Goal: Information Seeking & Learning: Understand process/instructions

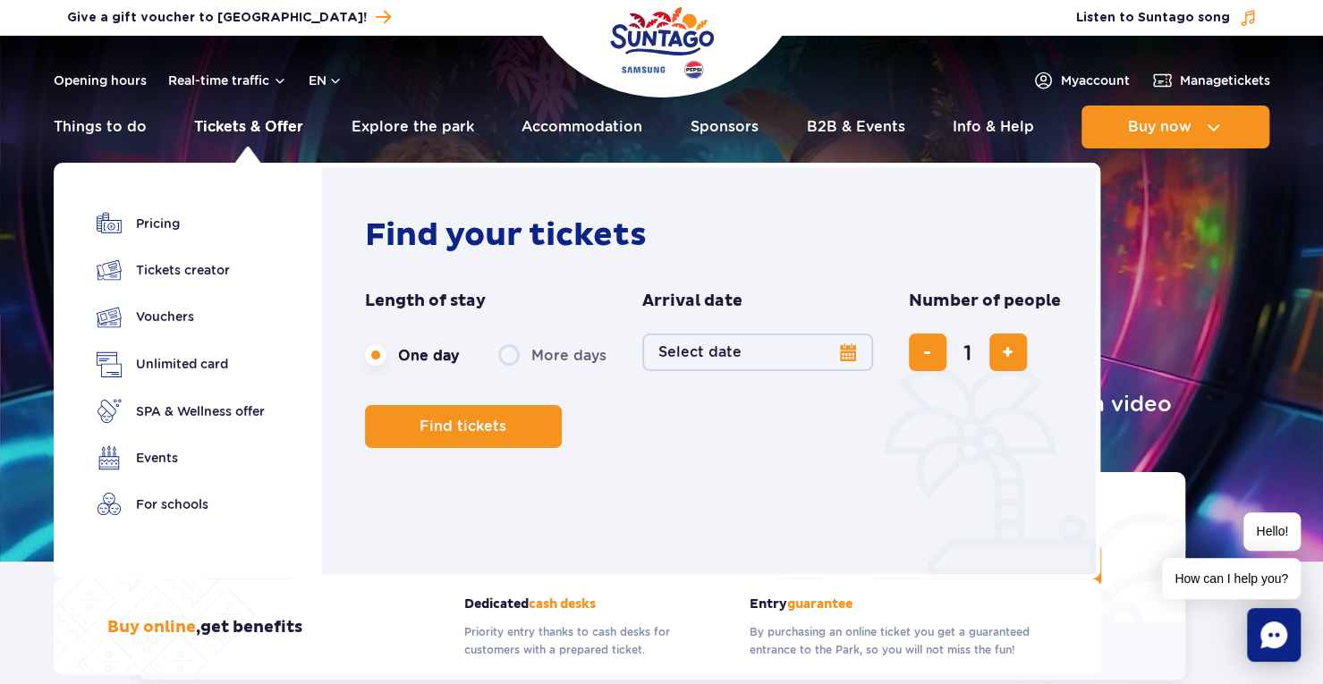
click at [263, 125] on link "Tickets & Offer" at bounding box center [248, 127] width 109 height 43
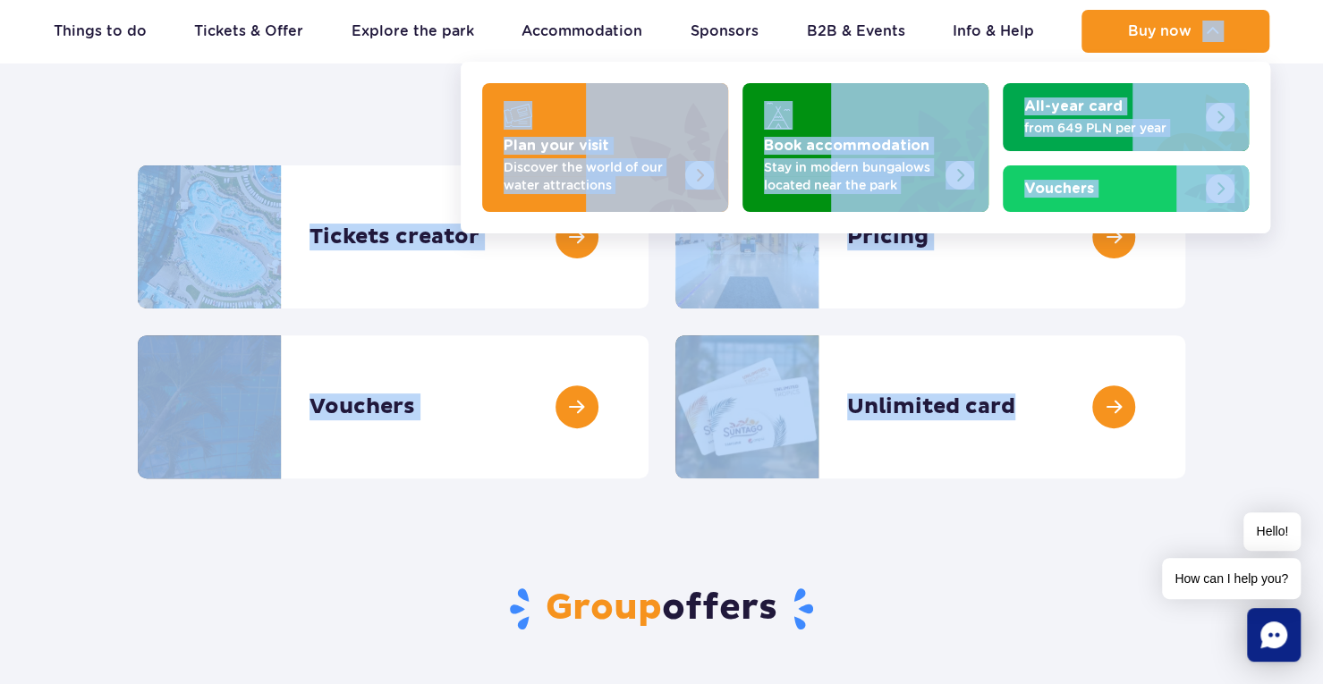
scroll to position [159, 0]
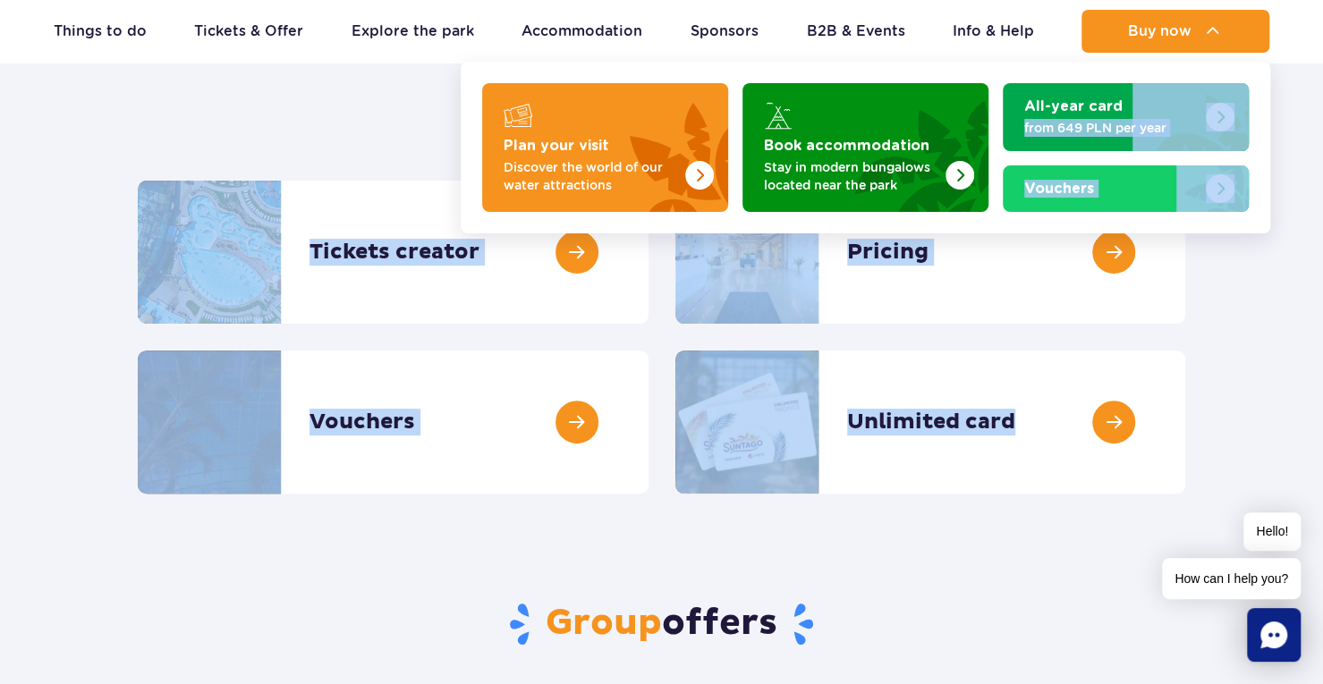
drag, startPoint x: 1225, startPoint y: 394, endPoint x: 1293, endPoint y: 207, distance: 199.8
click at [1293, 207] on section "Tickets & Offer Tickets creator Tickets creator Pricing Pricing Vouchers Vouche…" at bounding box center [661, 289] width 1323 height 410
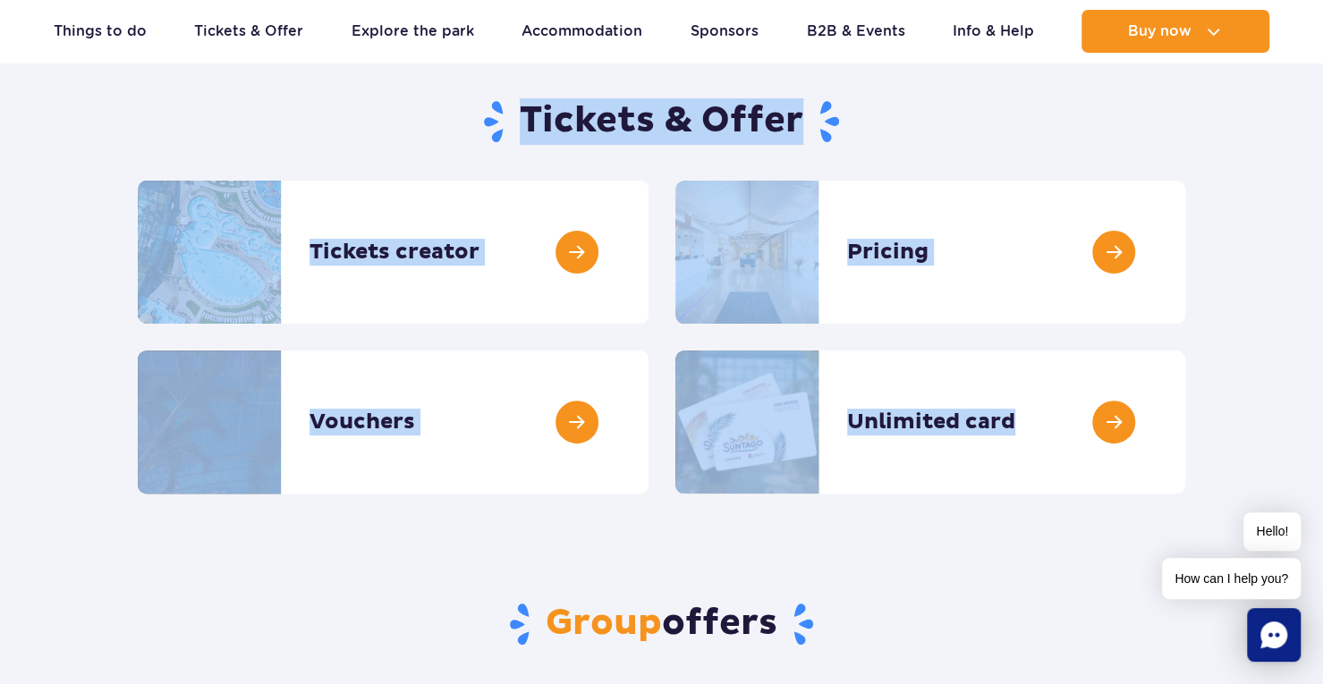
click at [1293, 207] on section "Tickets & Offer Tickets creator Tickets creator Pricing Pricing Vouchers Vouche…" at bounding box center [661, 289] width 1323 height 410
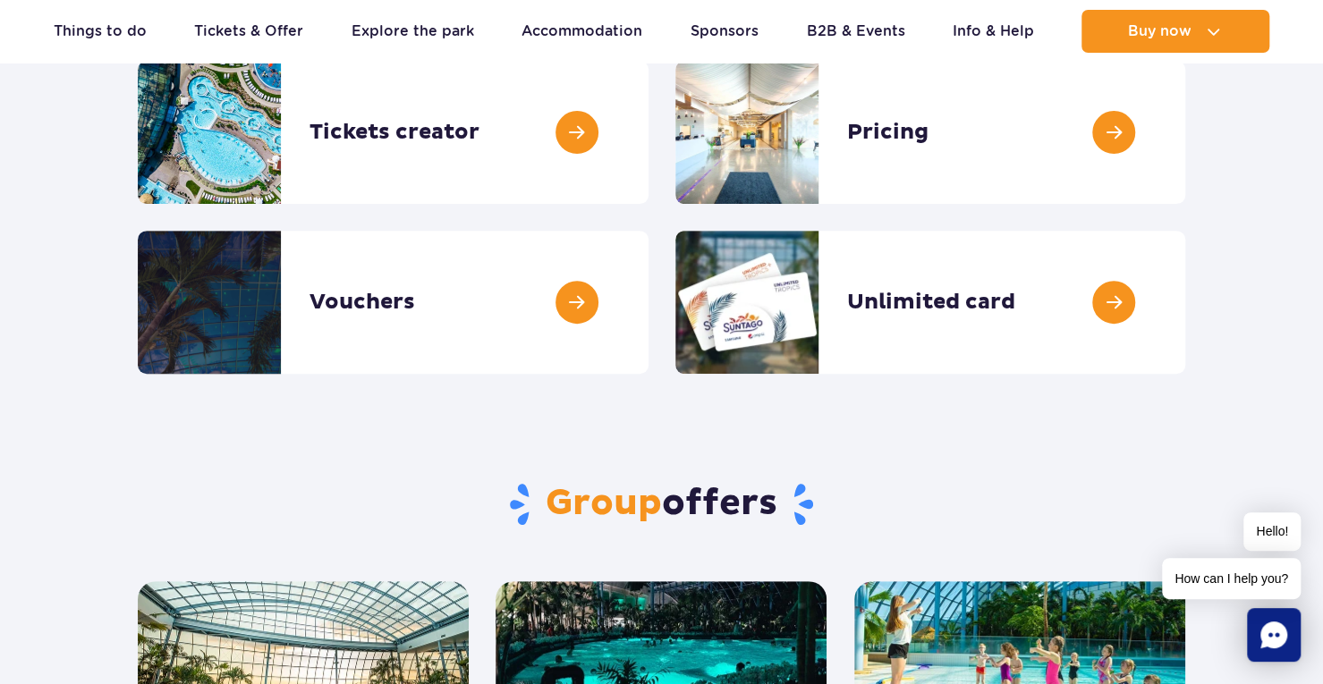
scroll to position [281, 0]
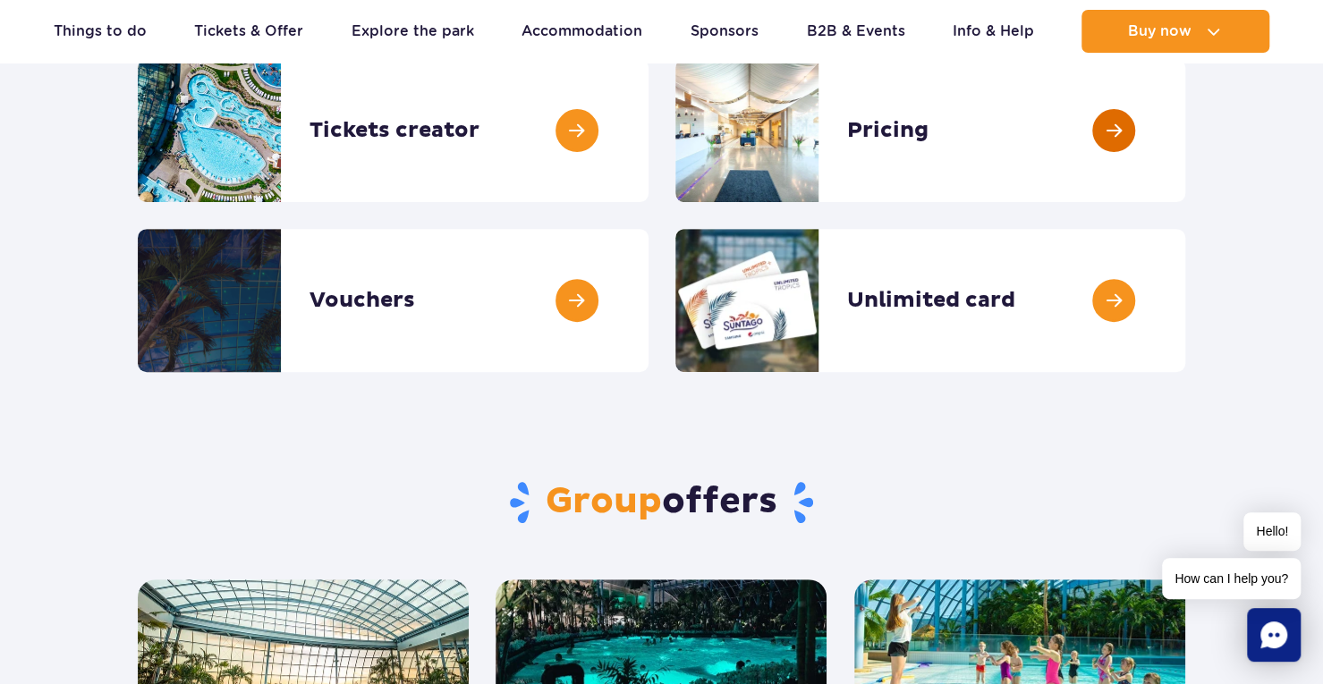
click at [1185, 155] on link at bounding box center [1185, 130] width 0 height 143
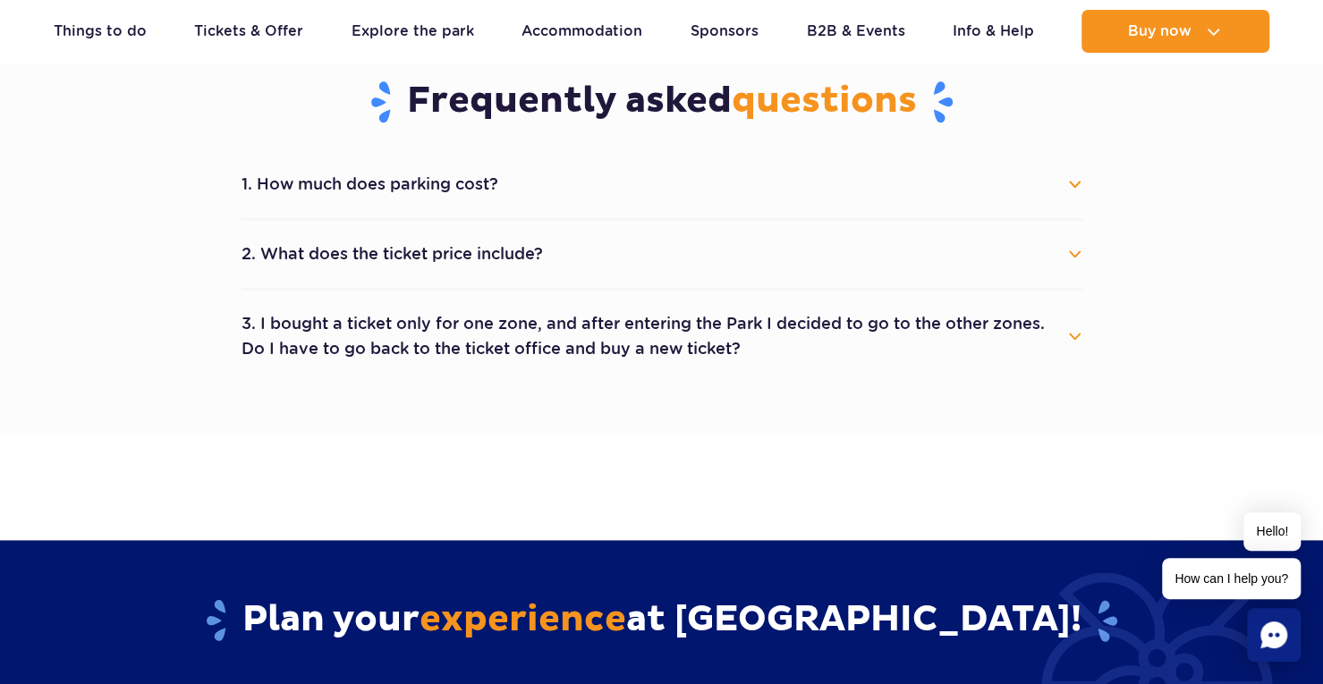
scroll to position [974, 0]
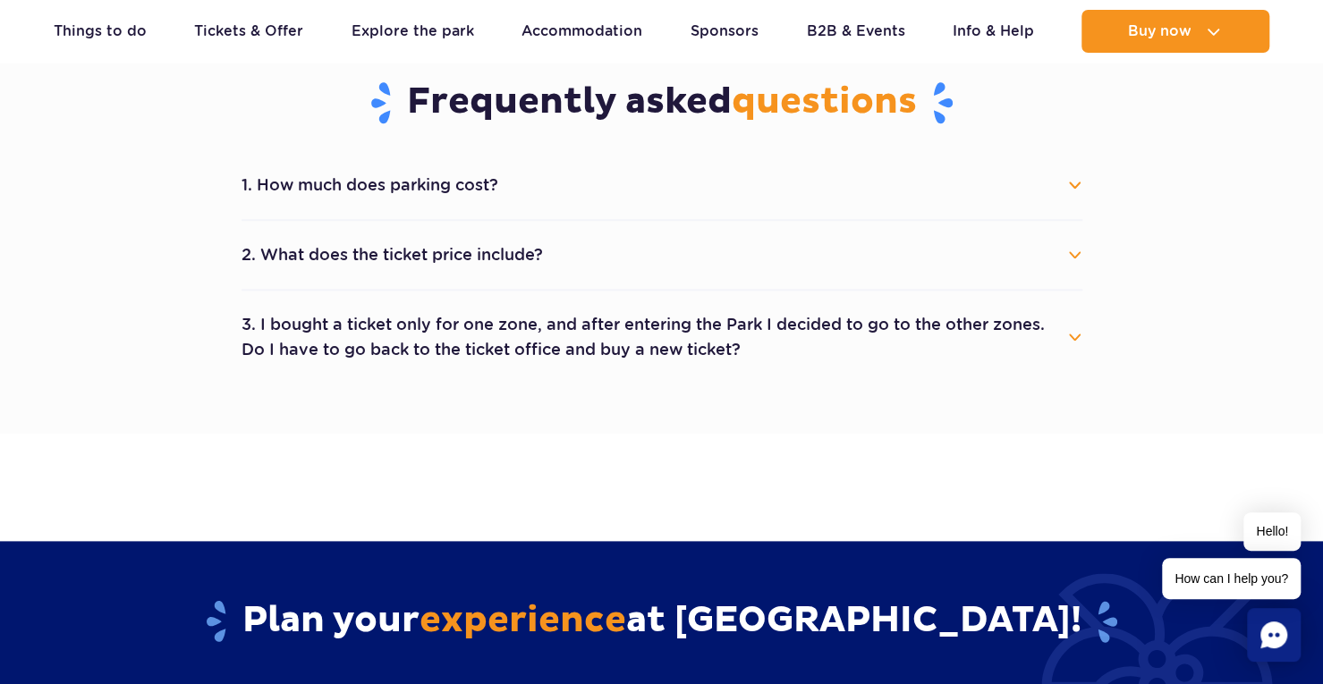
click at [1077, 251] on button "2. What does the ticket price include?" at bounding box center [662, 254] width 841 height 39
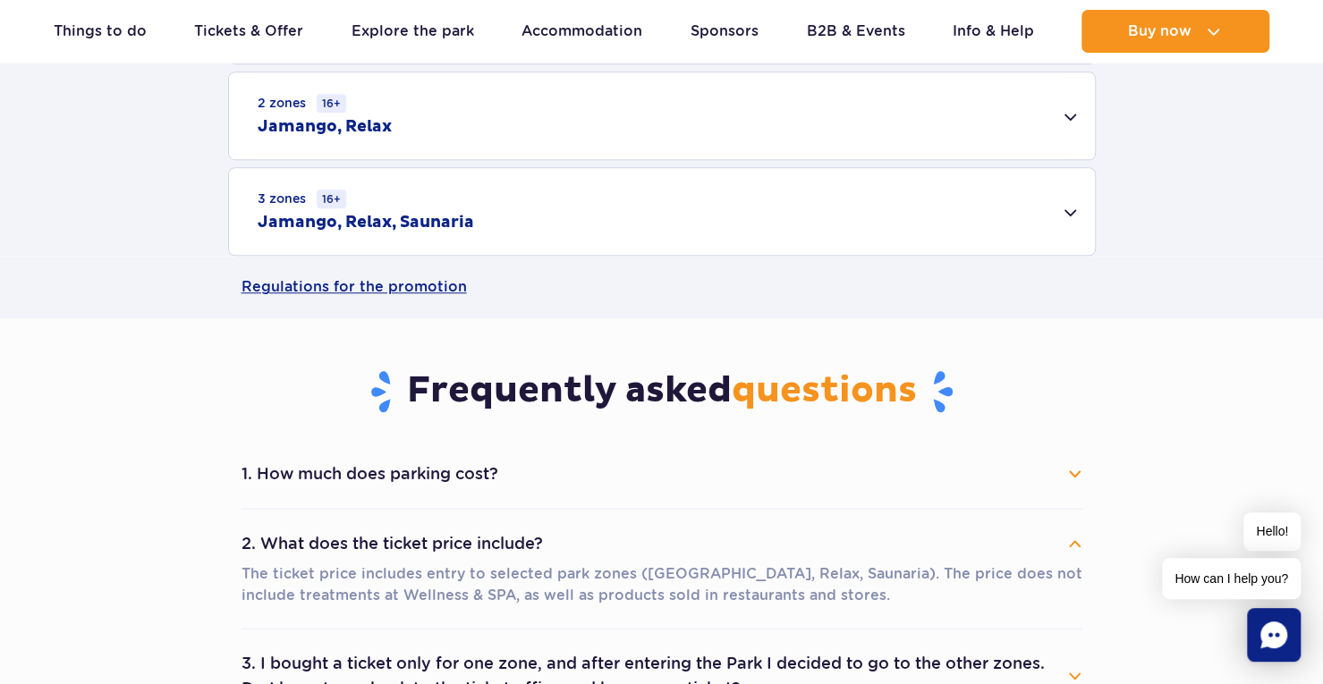
scroll to position [680, 0]
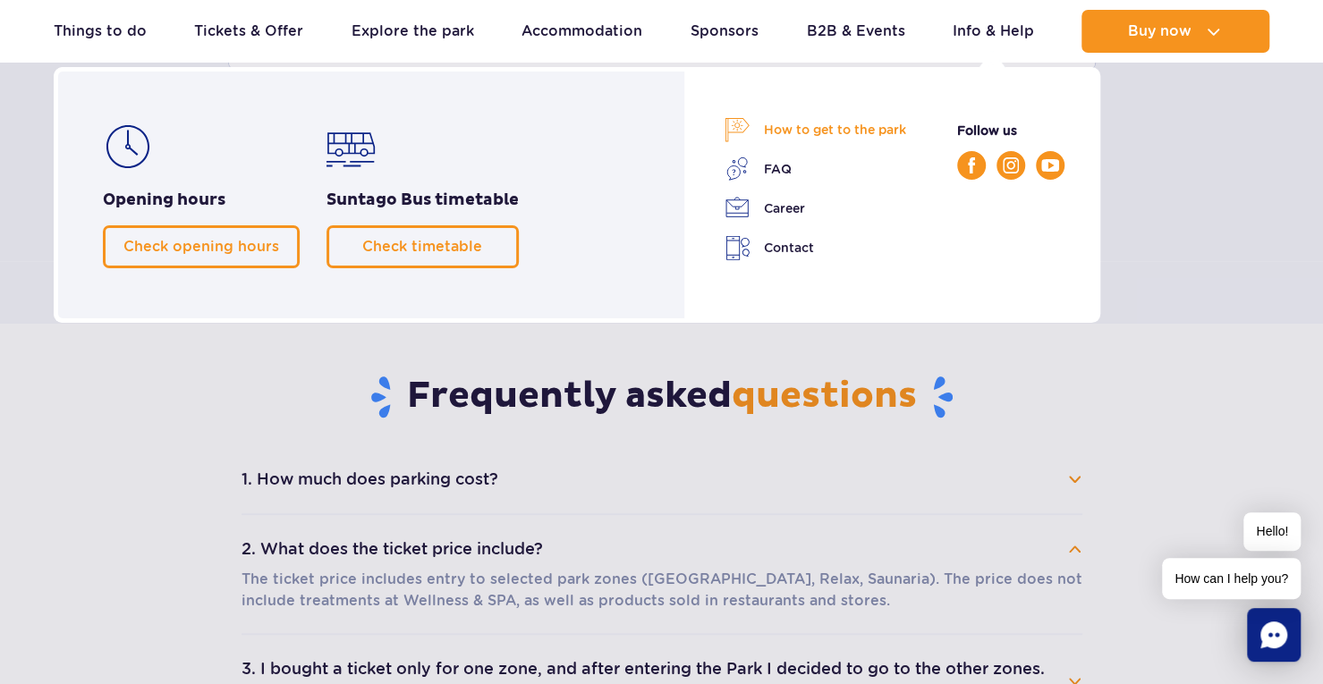
click at [860, 124] on link "How to get to the park" at bounding box center [816, 129] width 182 height 25
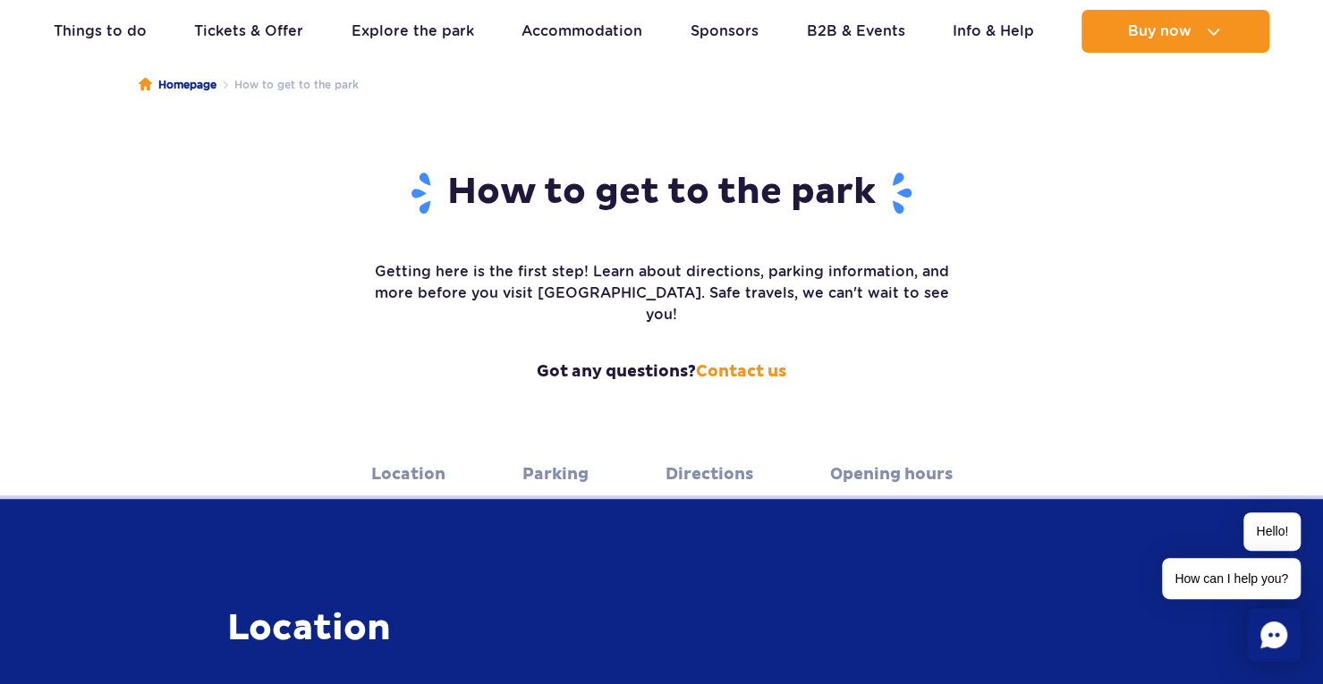
scroll to position [161, 0]
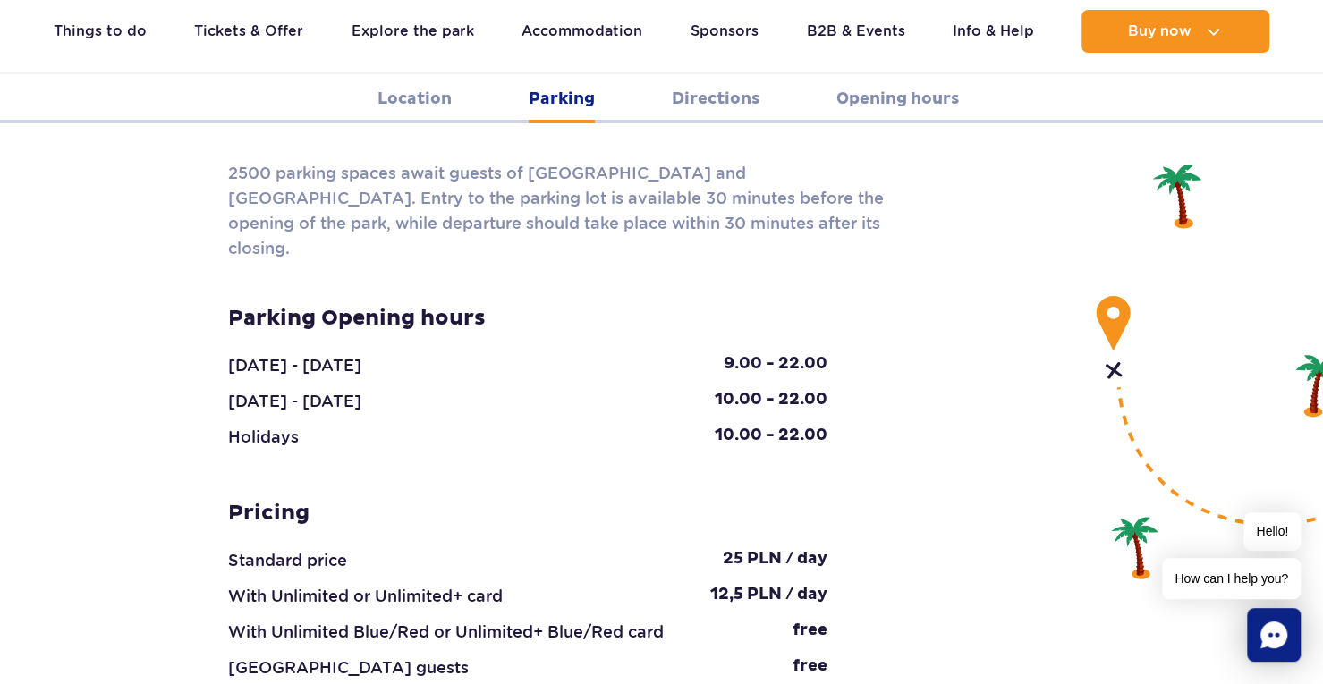
scroll to position [1692, 0]
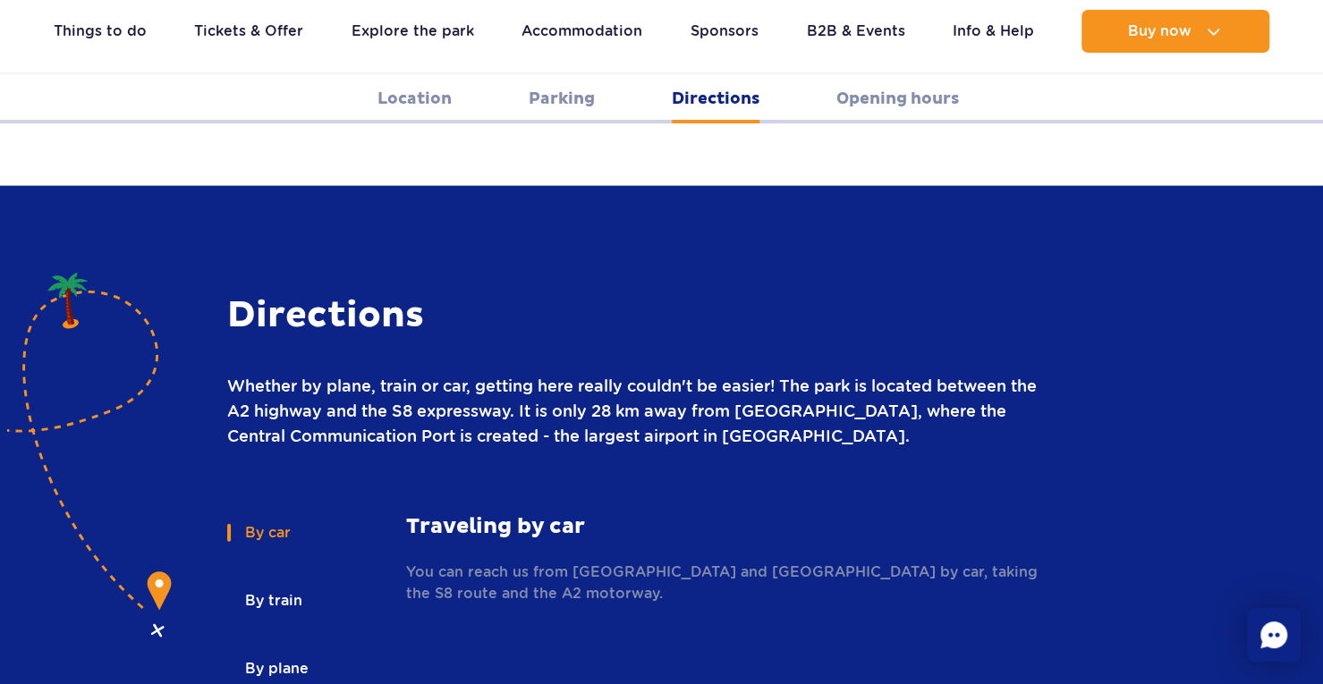
scroll to position [2369, 0]
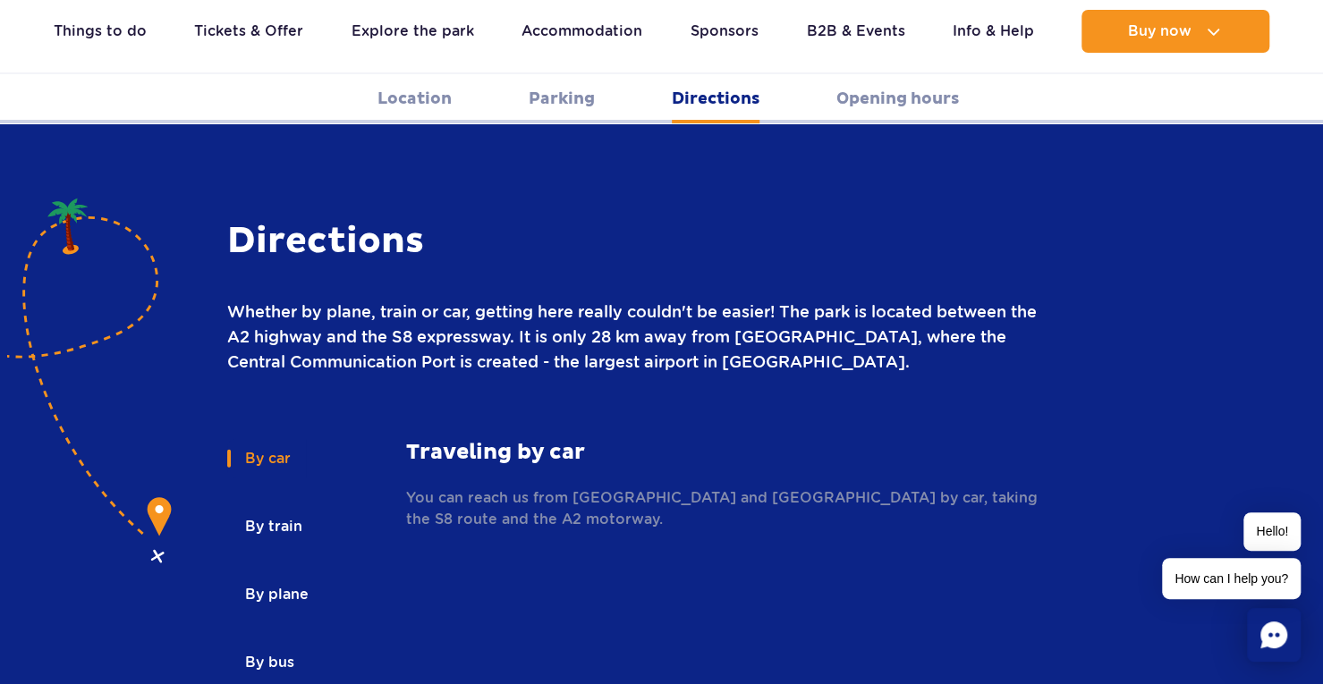
click at [267, 507] on button "By train" at bounding box center [272, 526] width 90 height 39
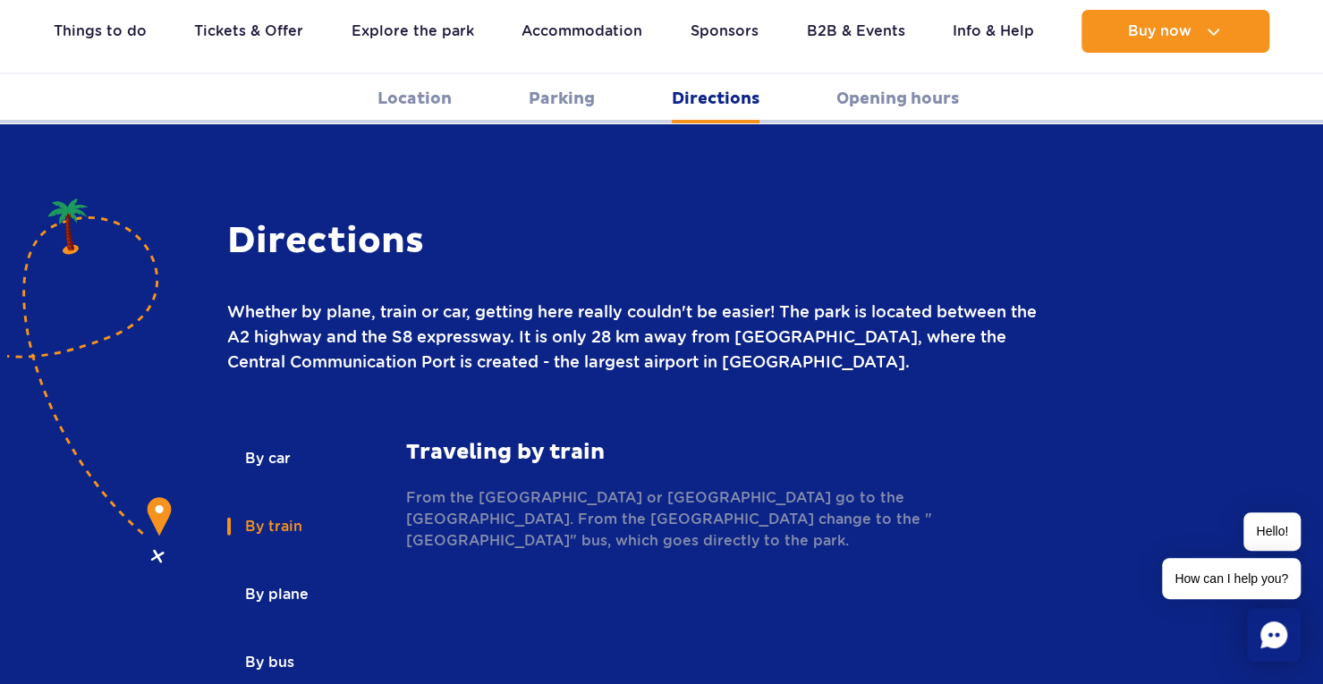
click at [282, 575] on button "By plane" at bounding box center [275, 594] width 97 height 39
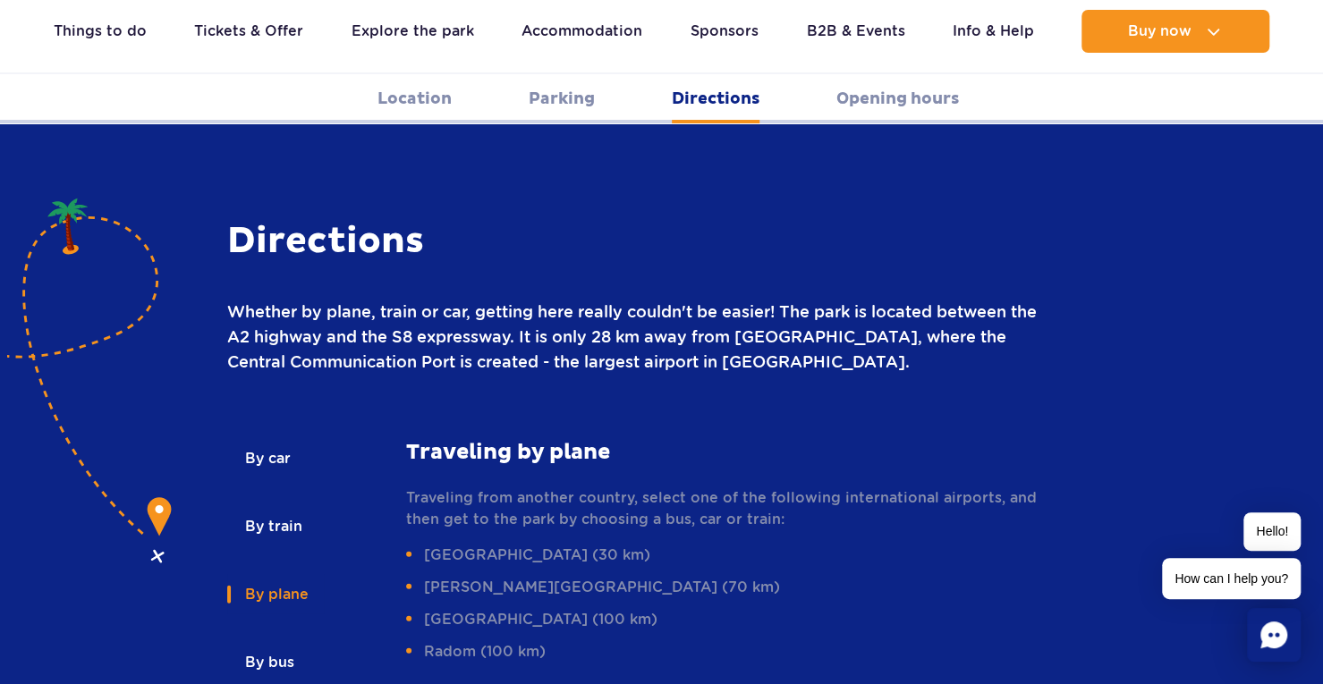
click at [250, 643] on button "By bus" at bounding box center [268, 662] width 82 height 39
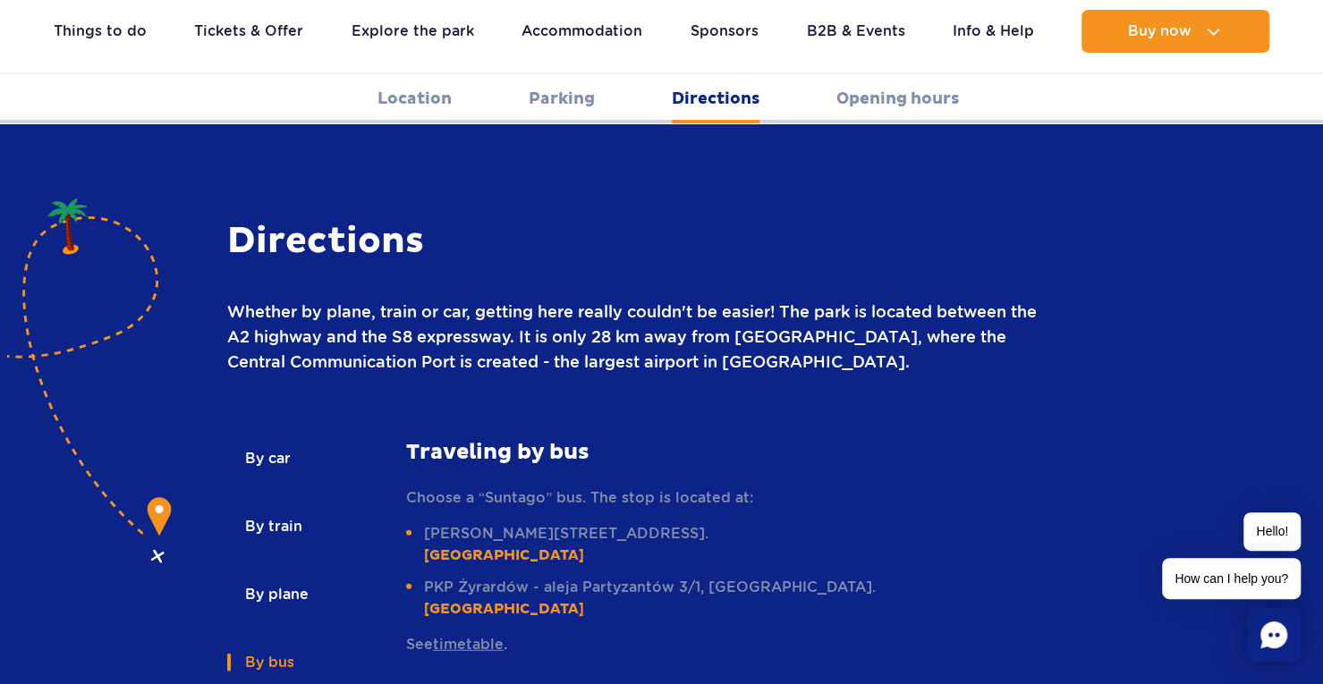
click at [485, 636] on link "timetable" at bounding box center [468, 644] width 71 height 17
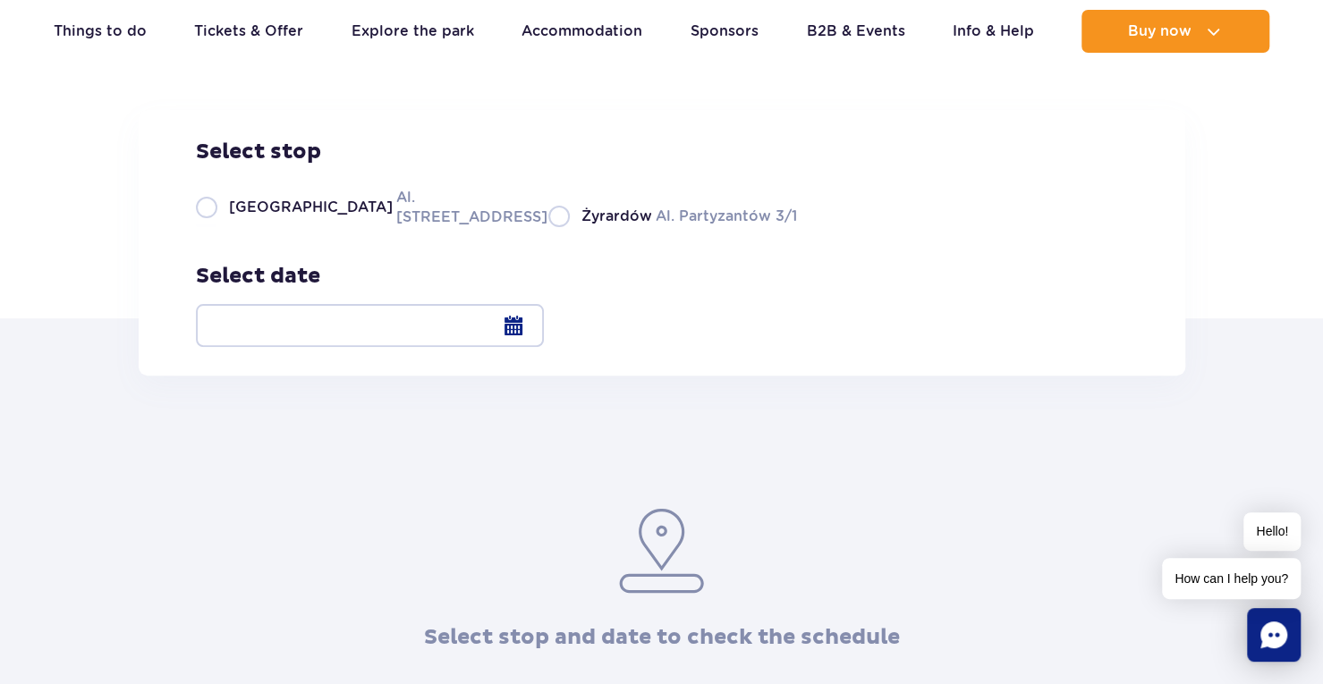
scroll to position [157, 0]
click at [213, 225] on label "Warsaw Al. Jerozolimskie 56" at bounding box center [361, 205] width 331 height 40
click at [213, 225] on input "Warsaw Al. Jerozolimskie 56" at bounding box center [206, 224] width 20 height 4
radio input "true"
click at [544, 325] on div at bounding box center [370, 323] width 348 height 43
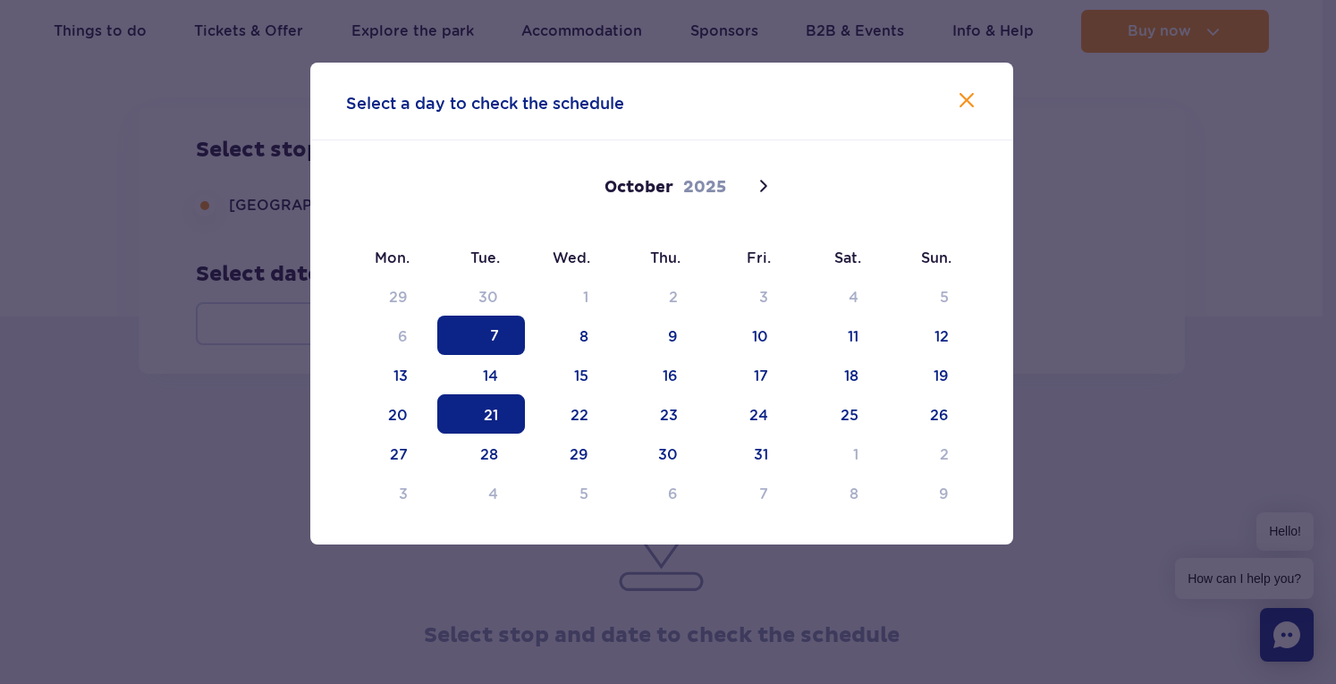
click at [507, 422] on span "21" at bounding box center [481, 413] width 88 height 39
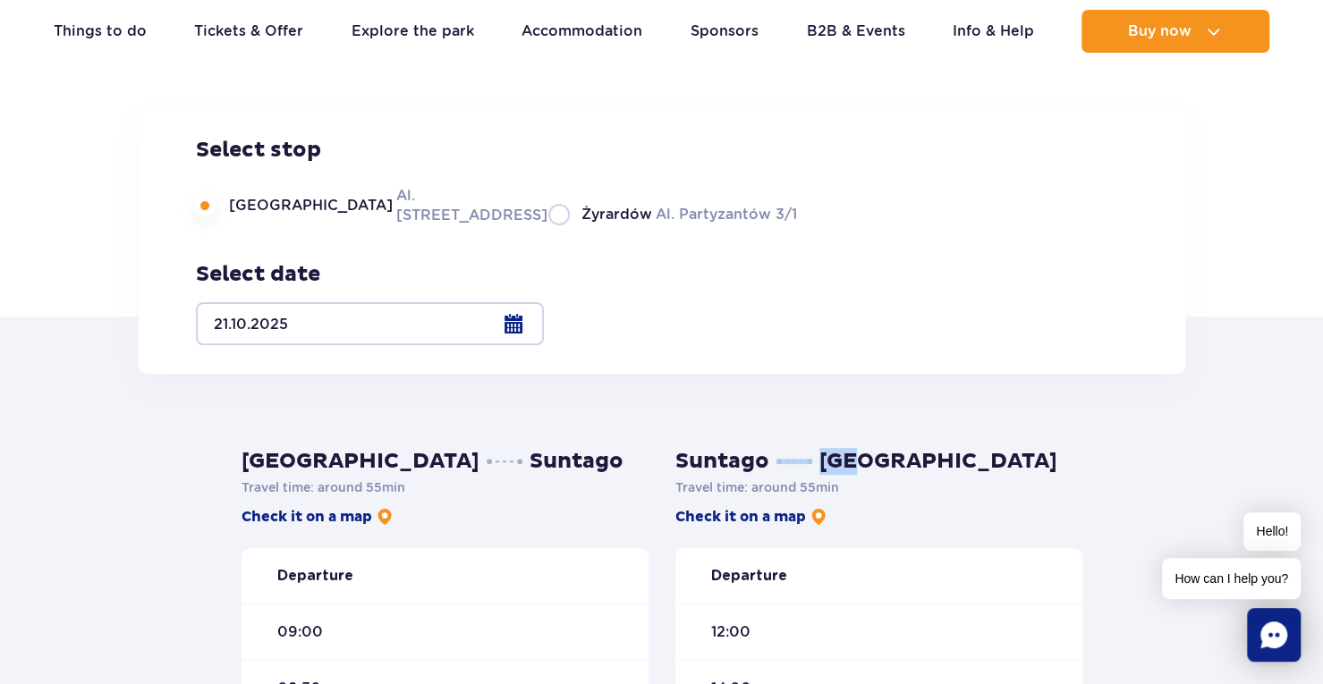
drag, startPoint x: 867, startPoint y: 455, endPoint x: 920, endPoint y: 389, distance: 85.2
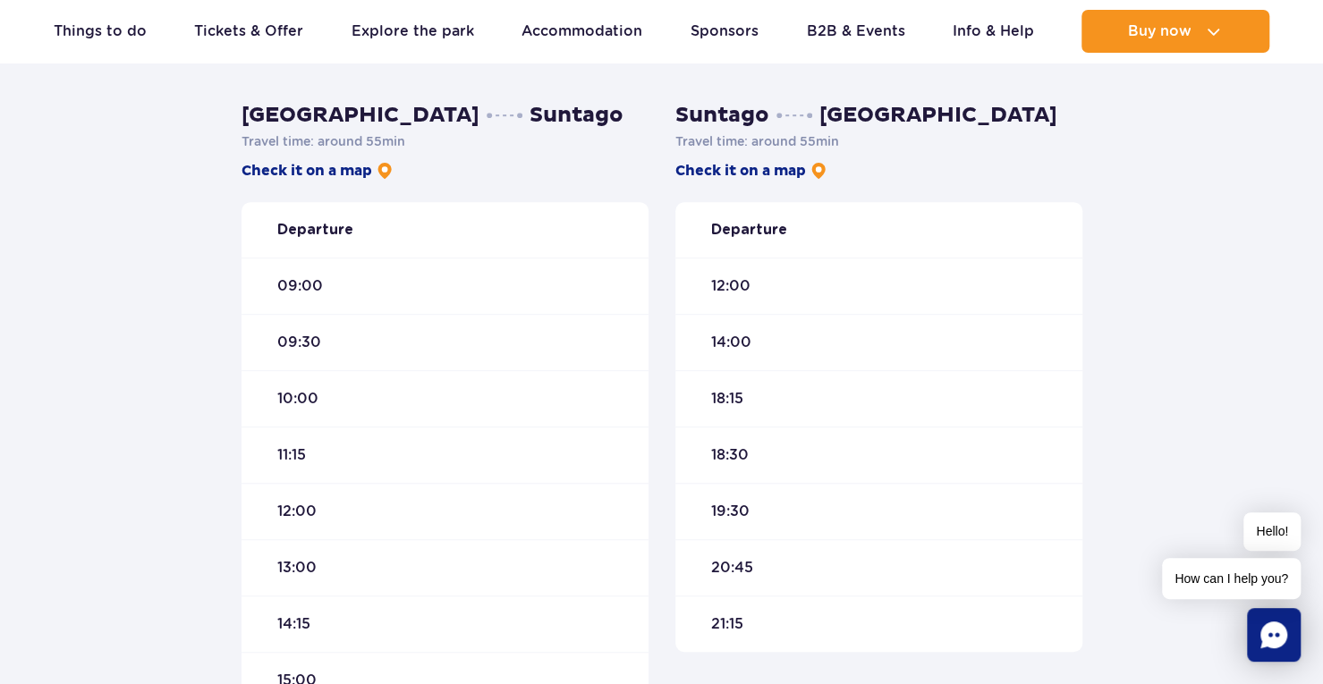
scroll to position [499, 0]
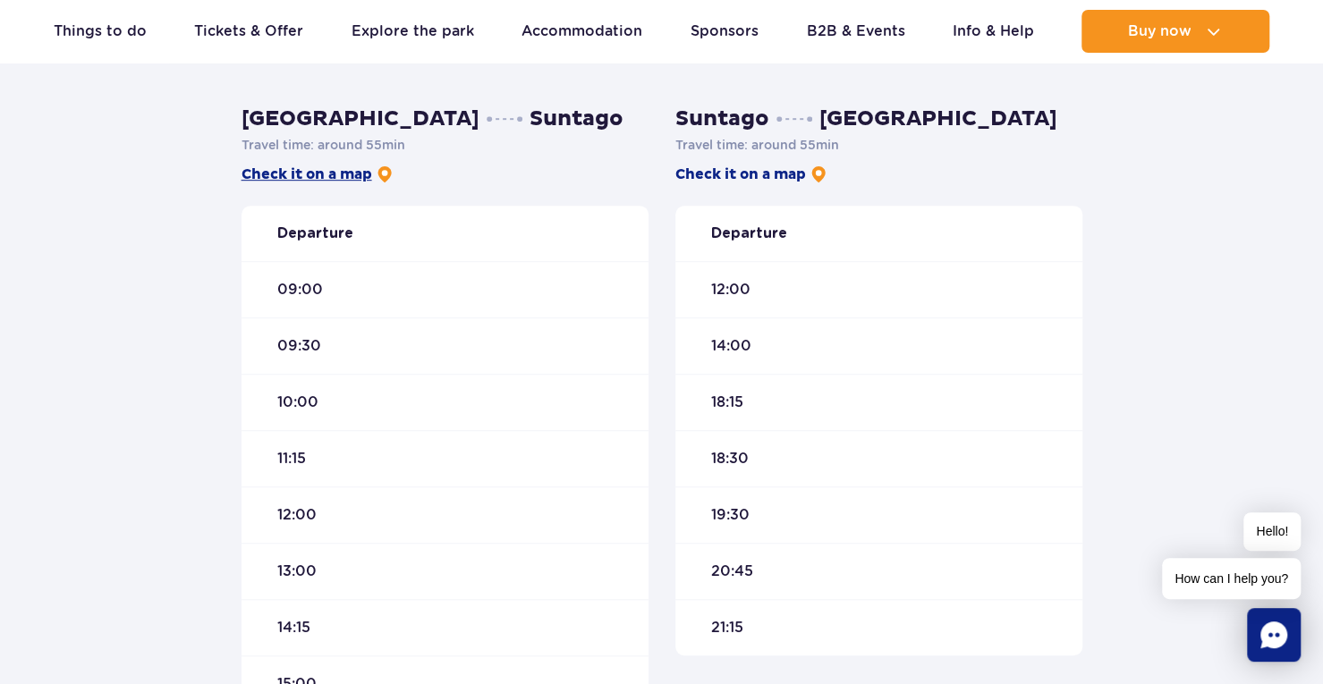
click at [336, 171] on link "Check it on a map" at bounding box center [318, 175] width 152 height 20
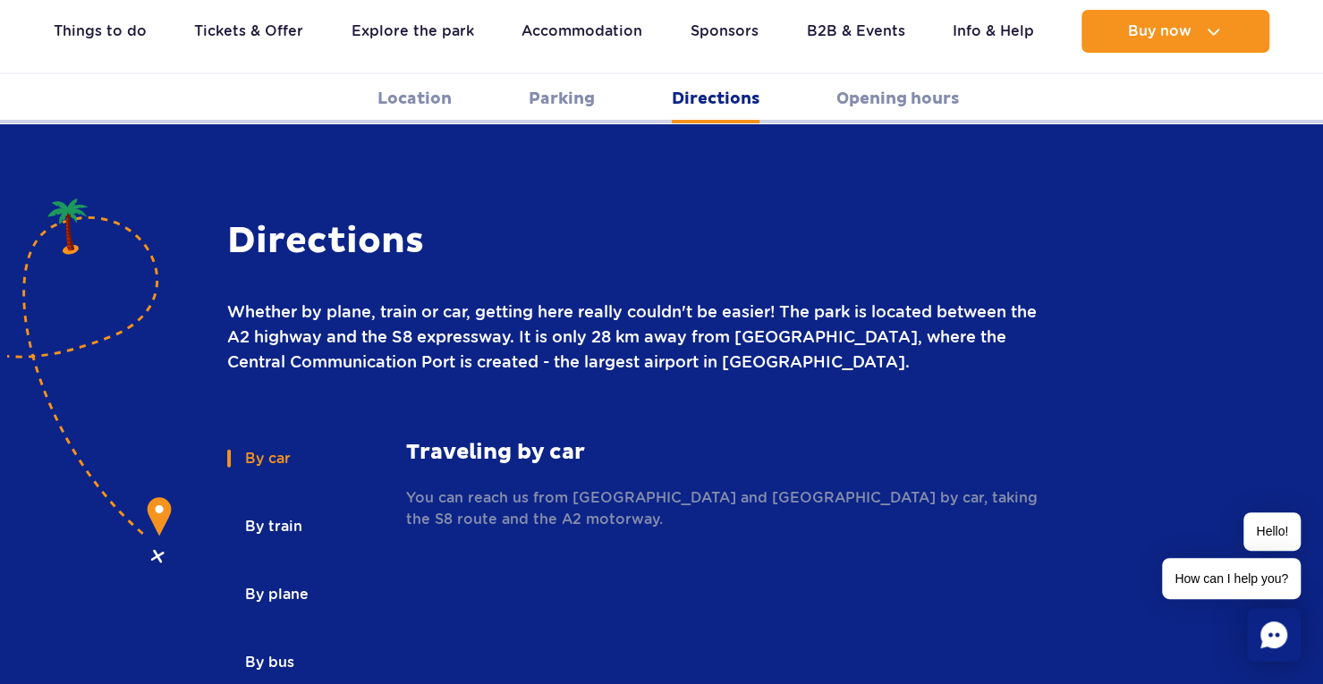
click at [272, 507] on button "By train" at bounding box center [272, 526] width 90 height 39
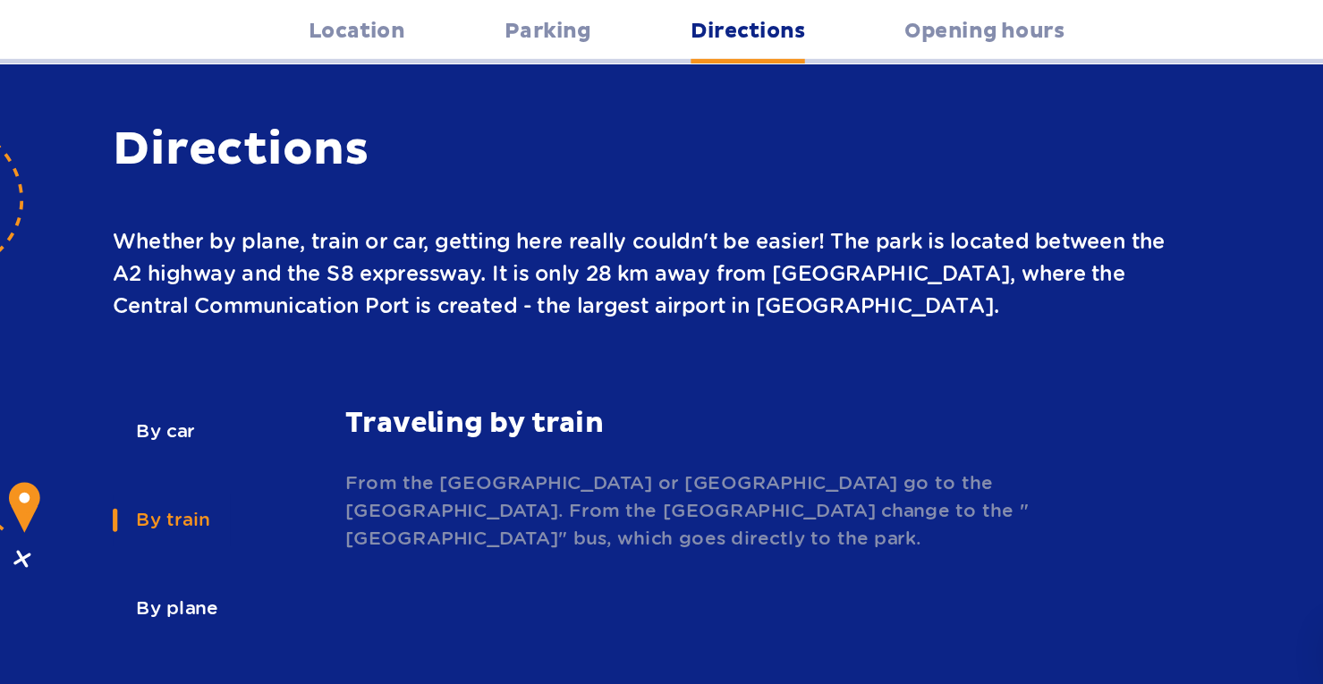
scroll to position [2420, 0]
